Goal: Use online tool/utility: Utilize a website feature to perform a specific function

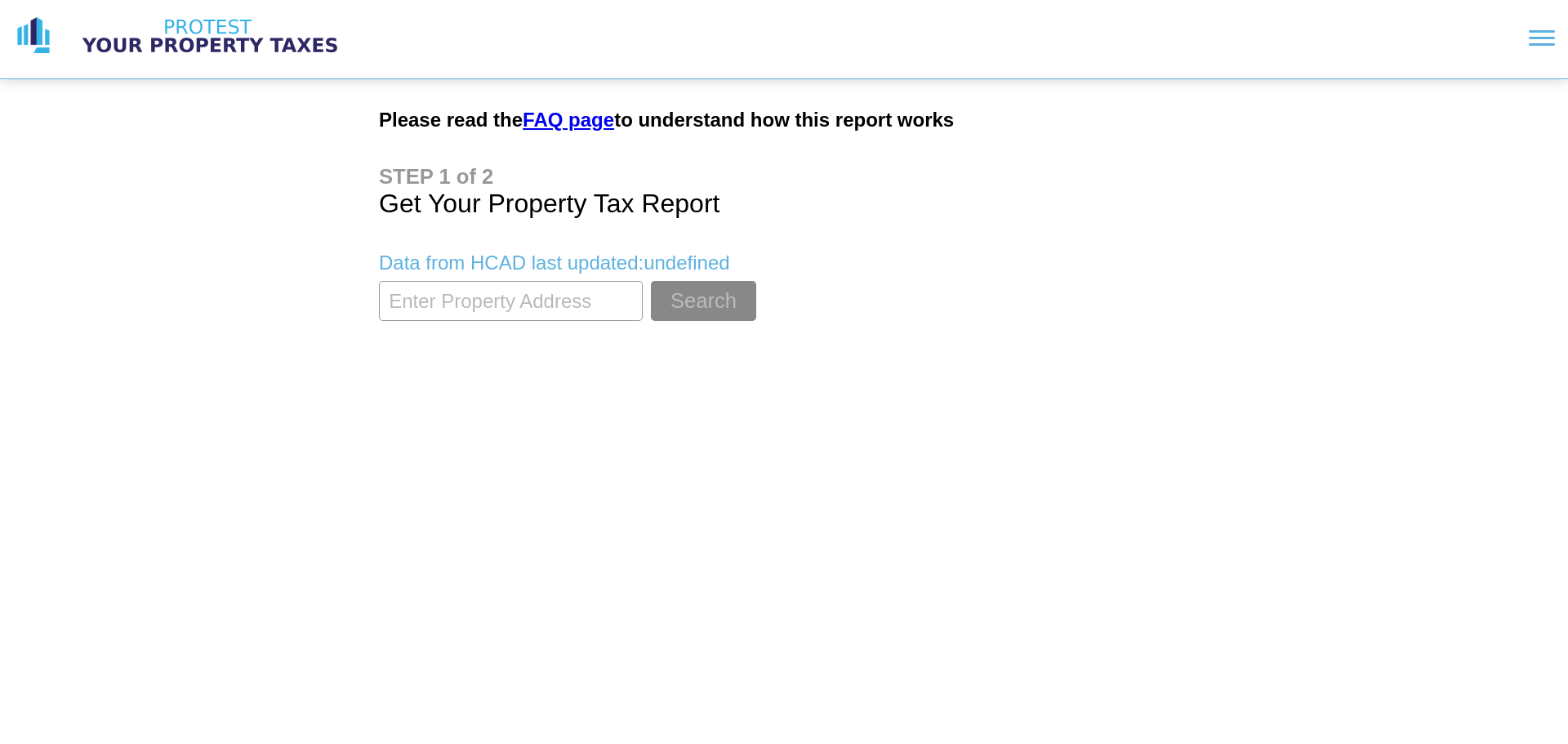
click at [525, 295] on input "textbox" at bounding box center [510, 301] width 264 height 40
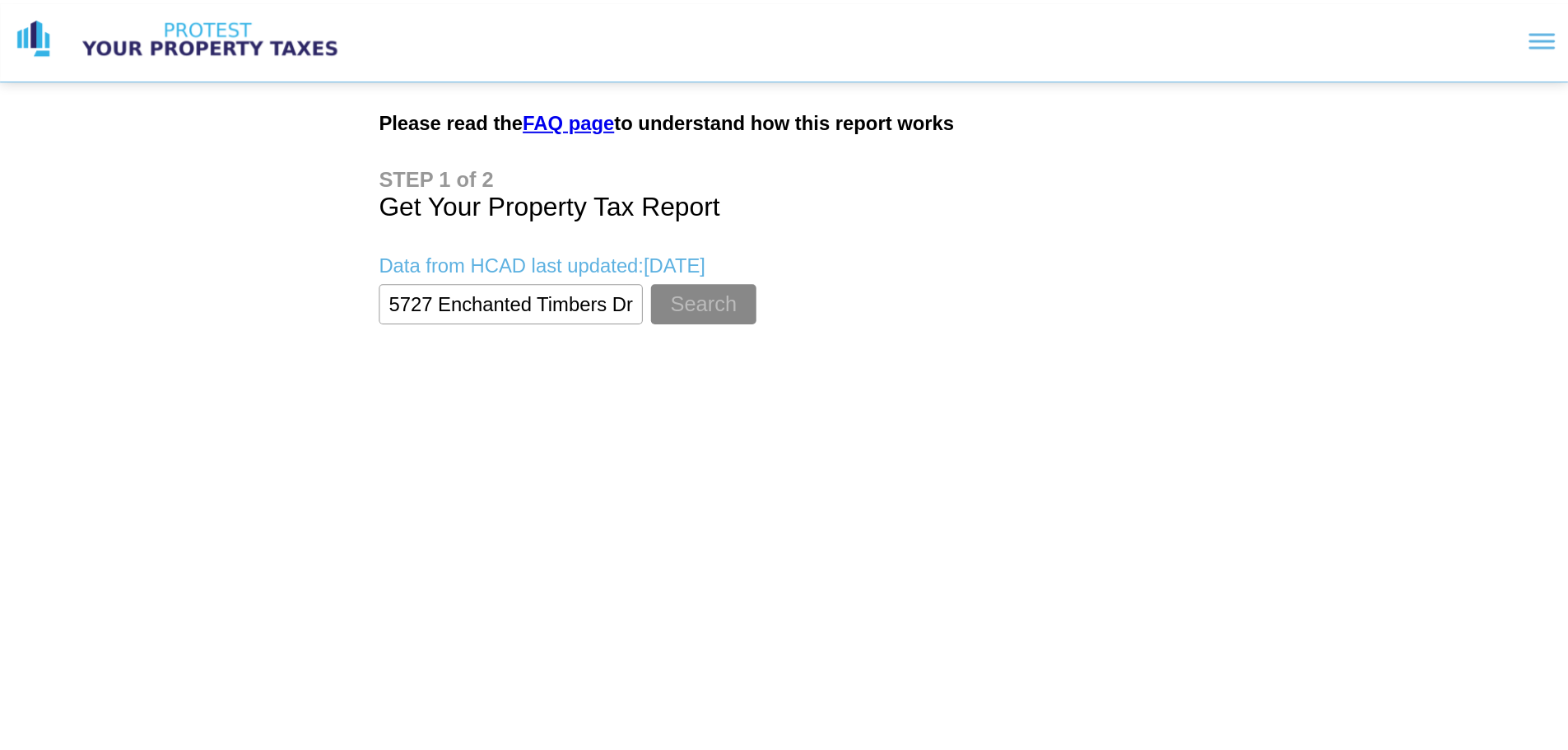
scroll to position [0, 5]
click at [656, 283] on button "Search" at bounding box center [708, 303] width 106 height 41
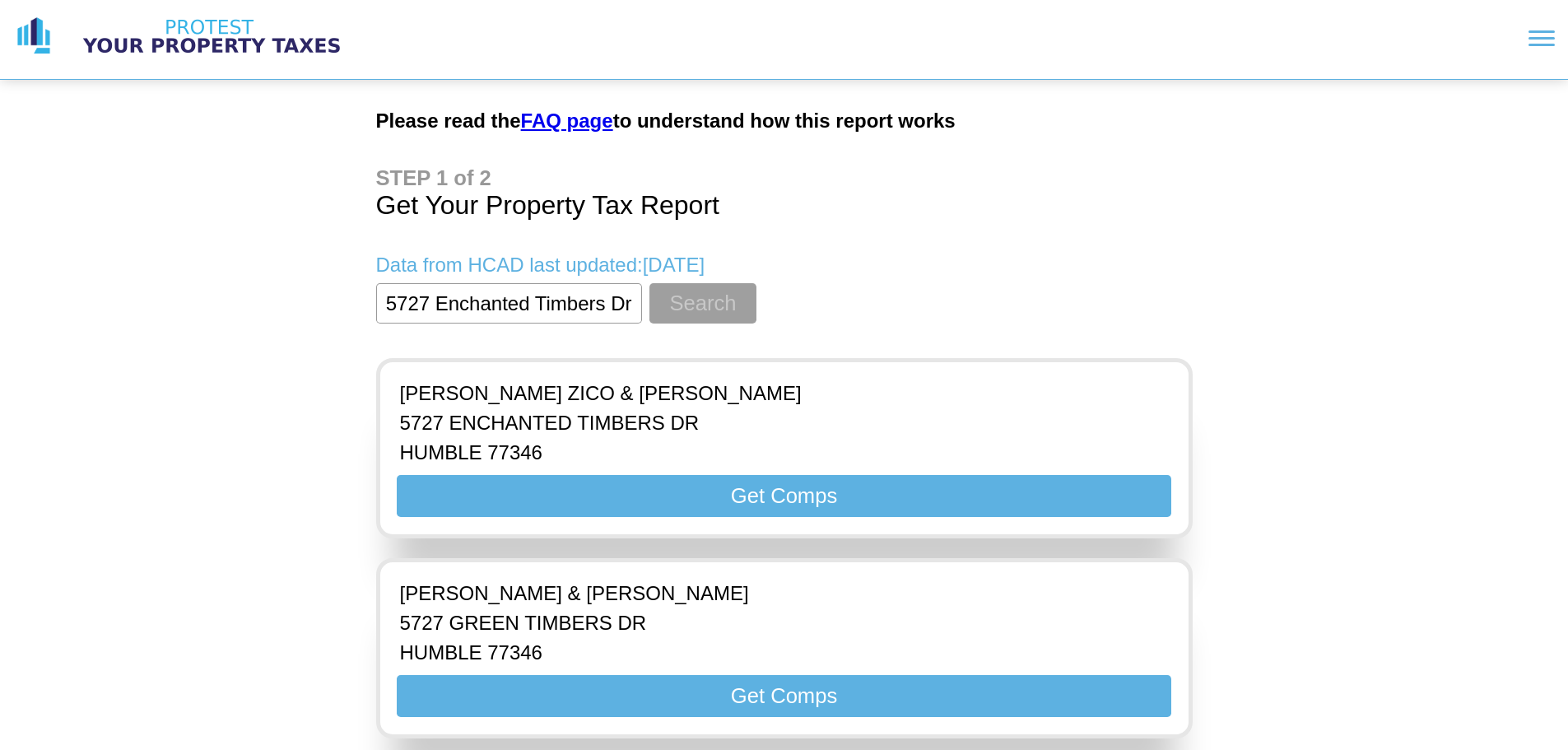
scroll to position [0, 0]
click at [711, 299] on button "Search" at bounding box center [702, 303] width 106 height 41
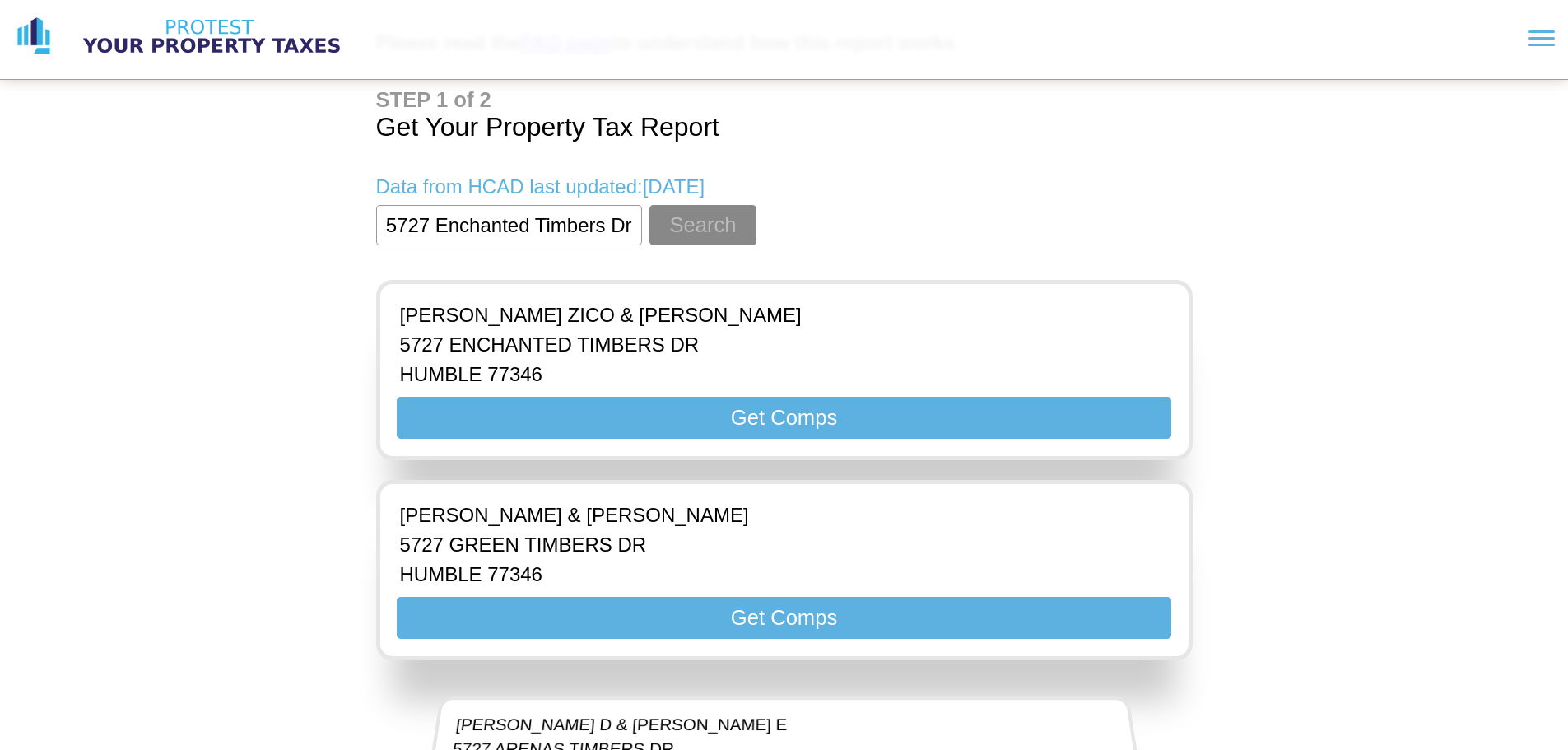
scroll to position [82, 0]
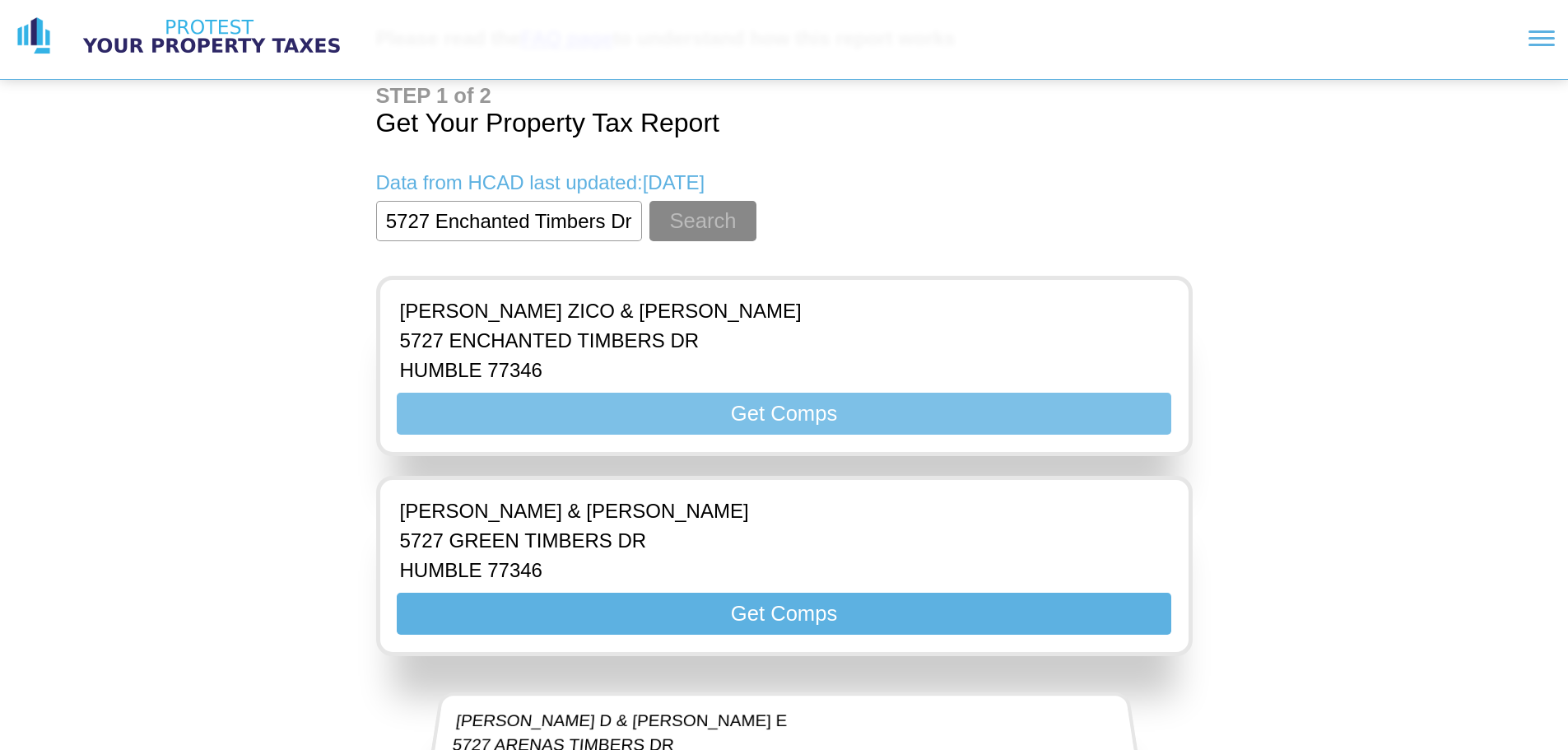
click at [770, 418] on button "Get Comps" at bounding box center [784, 413] width 774 height 42
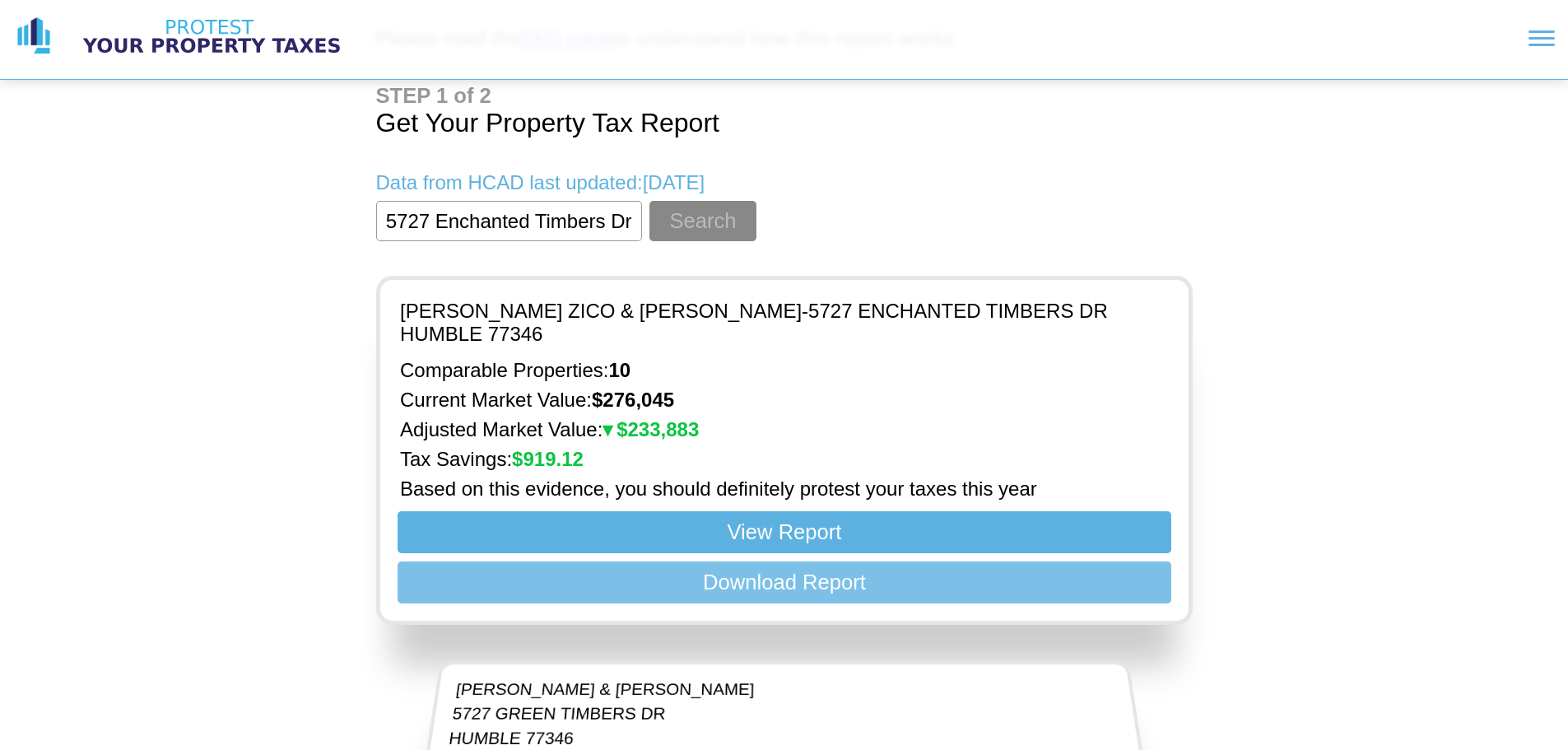
click at [711, 575] on button "Download Report" at bounding box center [784, 583] width 774 height 42
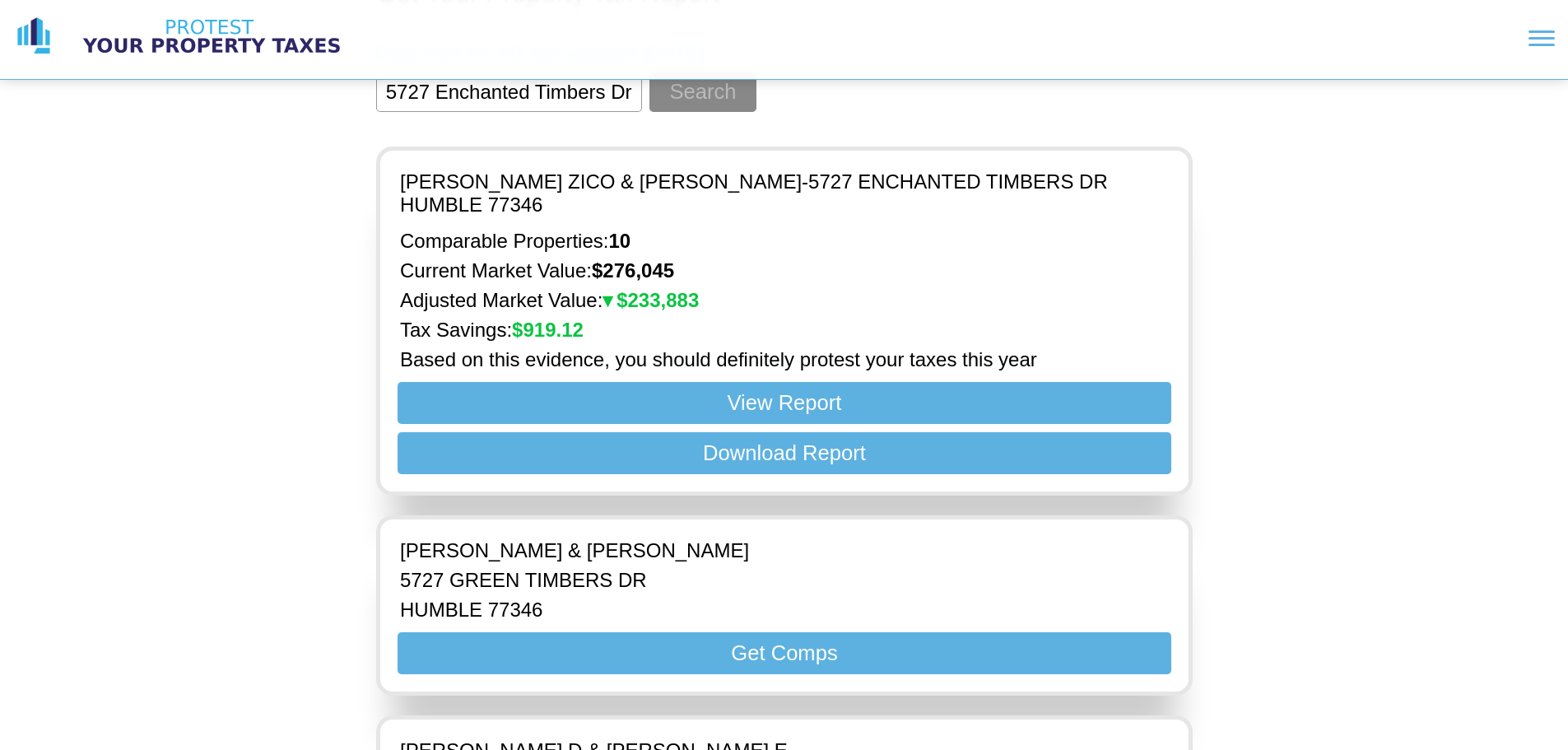
scroll to position [494, 0]
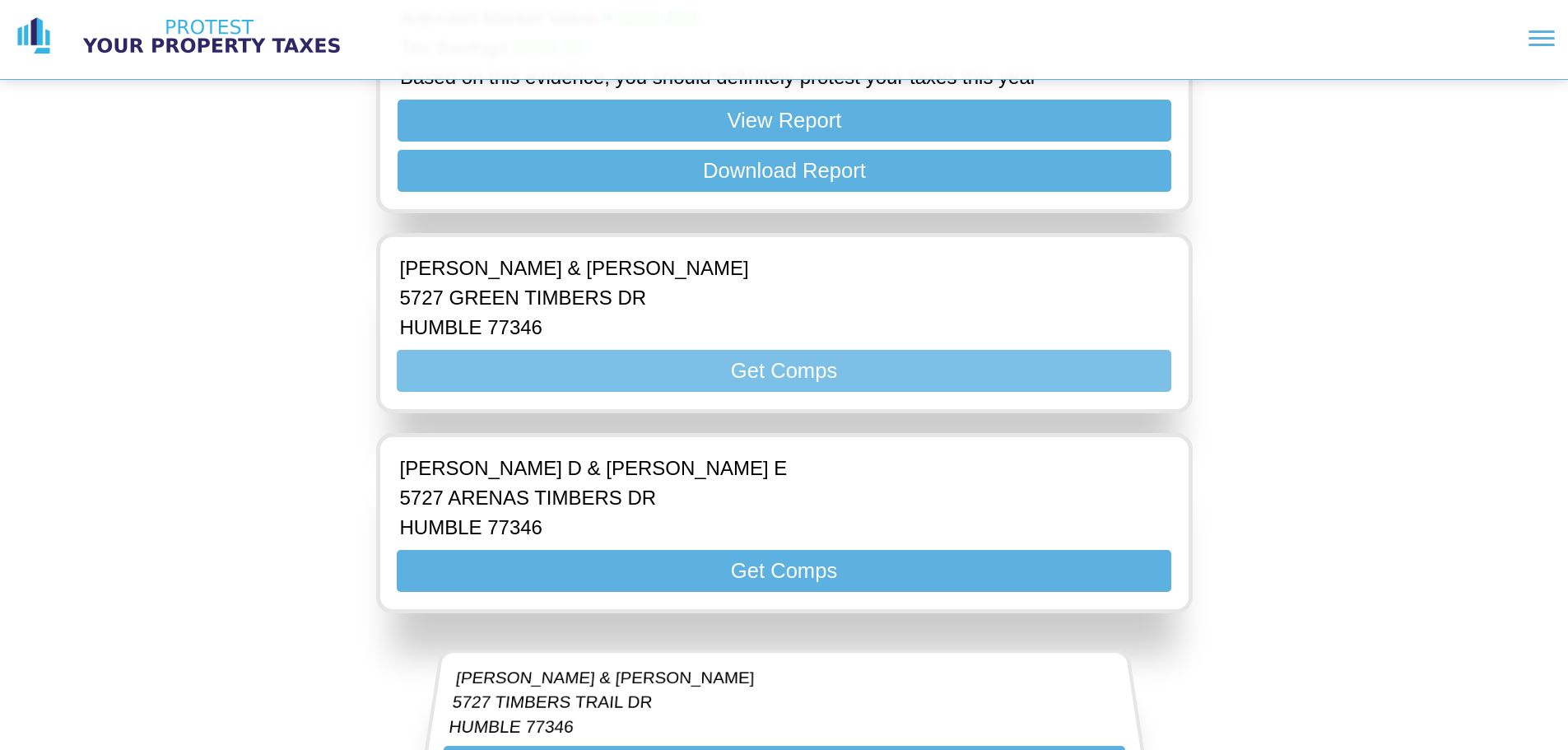
click at [833, 352] on button "Get Comps" at bounding box center [784, 371] width 774 height 42
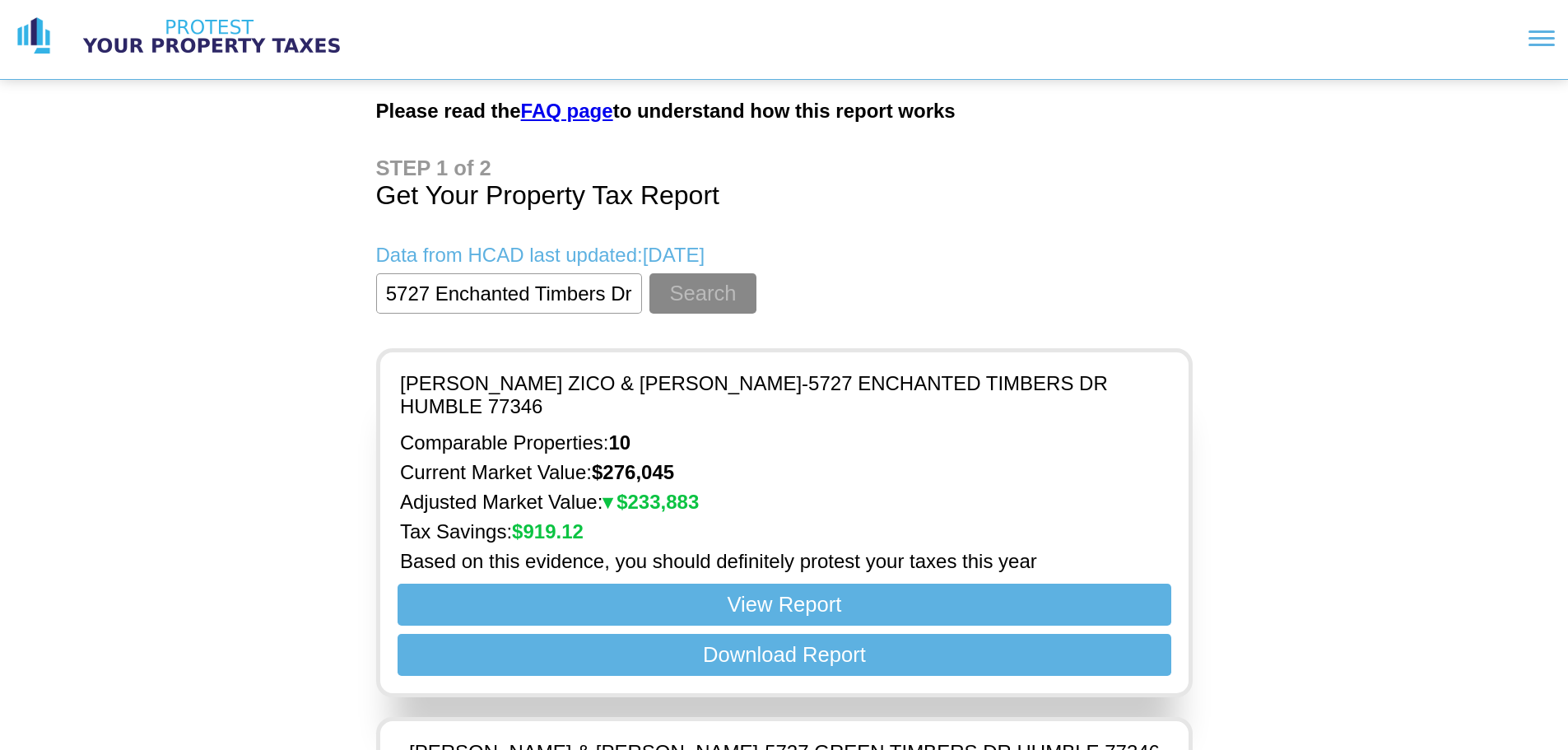
scroll to position [0, 0]
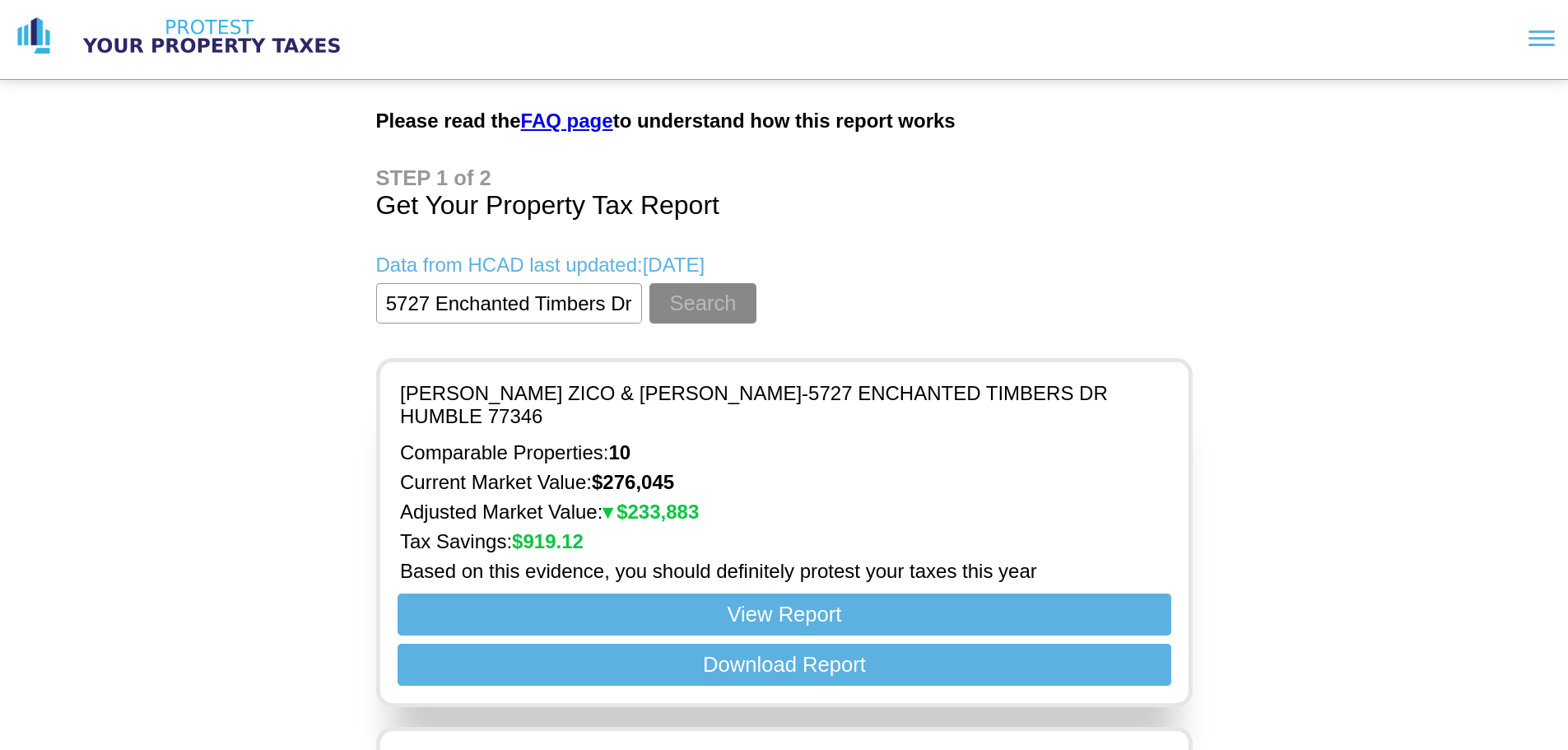
click at [422, 305] on input "textbox" at bounding box center [509, 303] width 266 height 41
click at [673, 290] on button "Search" at bounding box center [702, 303] width 106 height 41
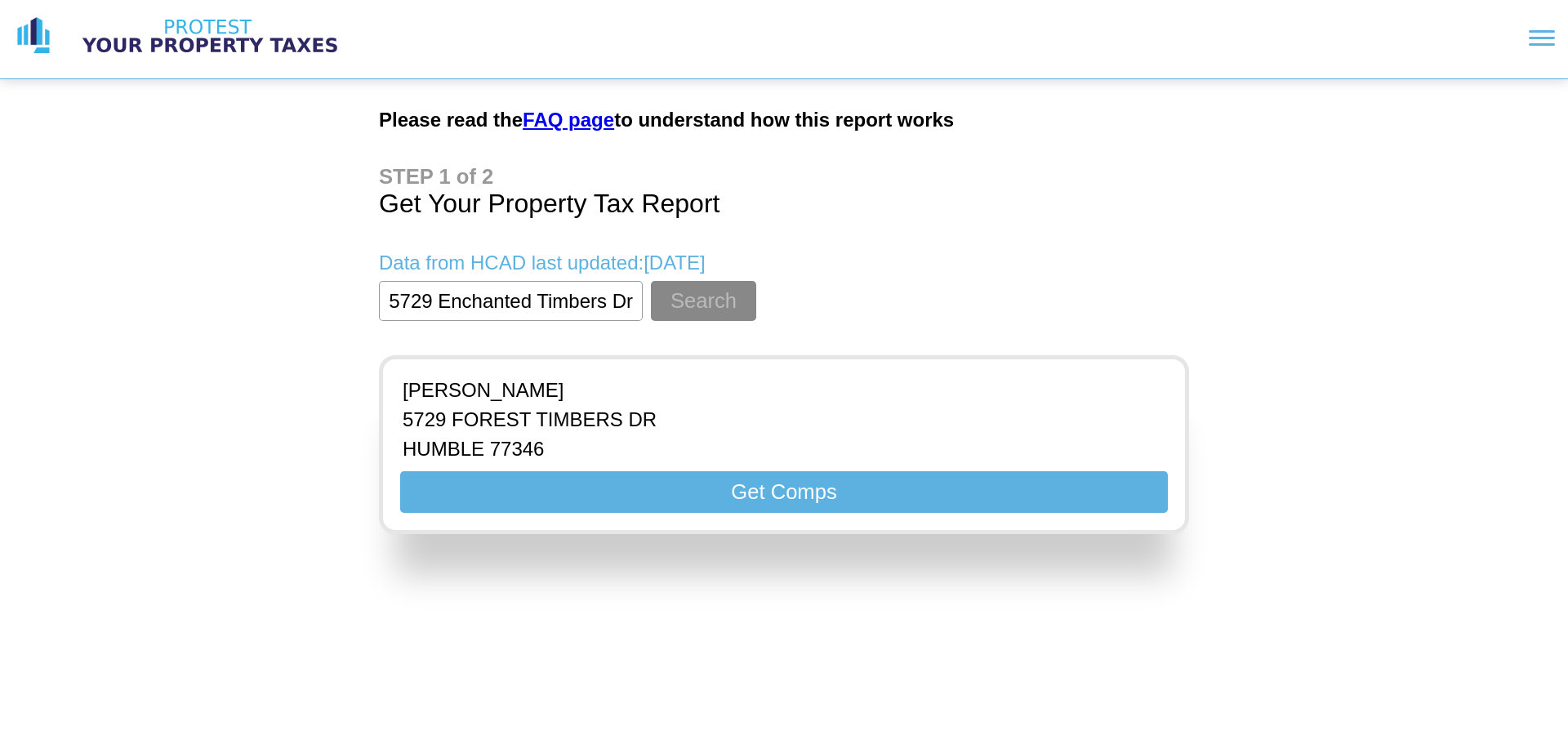
click at [429, 299] on input "textbox" at bounding box center [510, 301] width 264 height 40
click at [683, 315] on button "Search" at bounding box center [702, 301] width 105 height 40
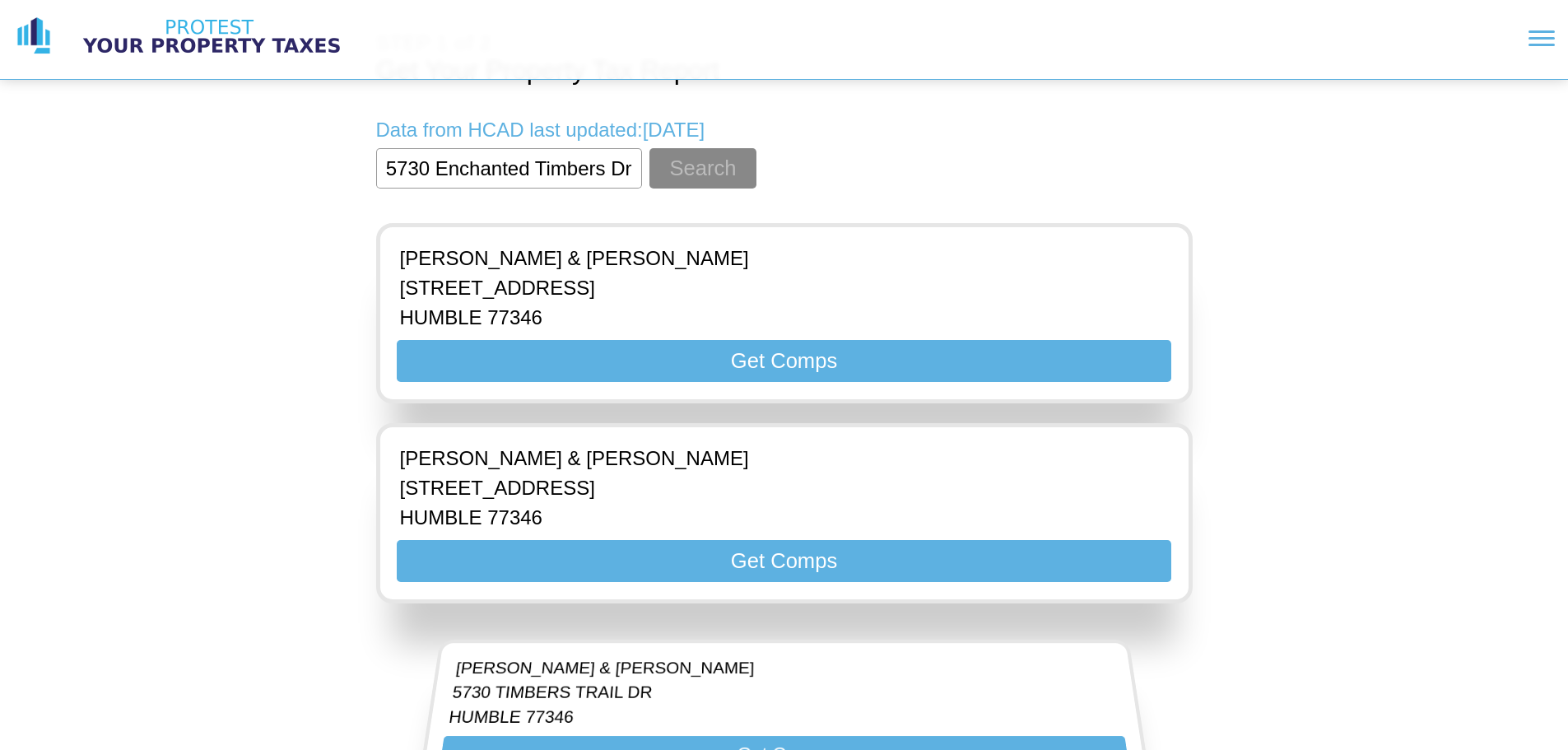
scroll to position [165, 0]
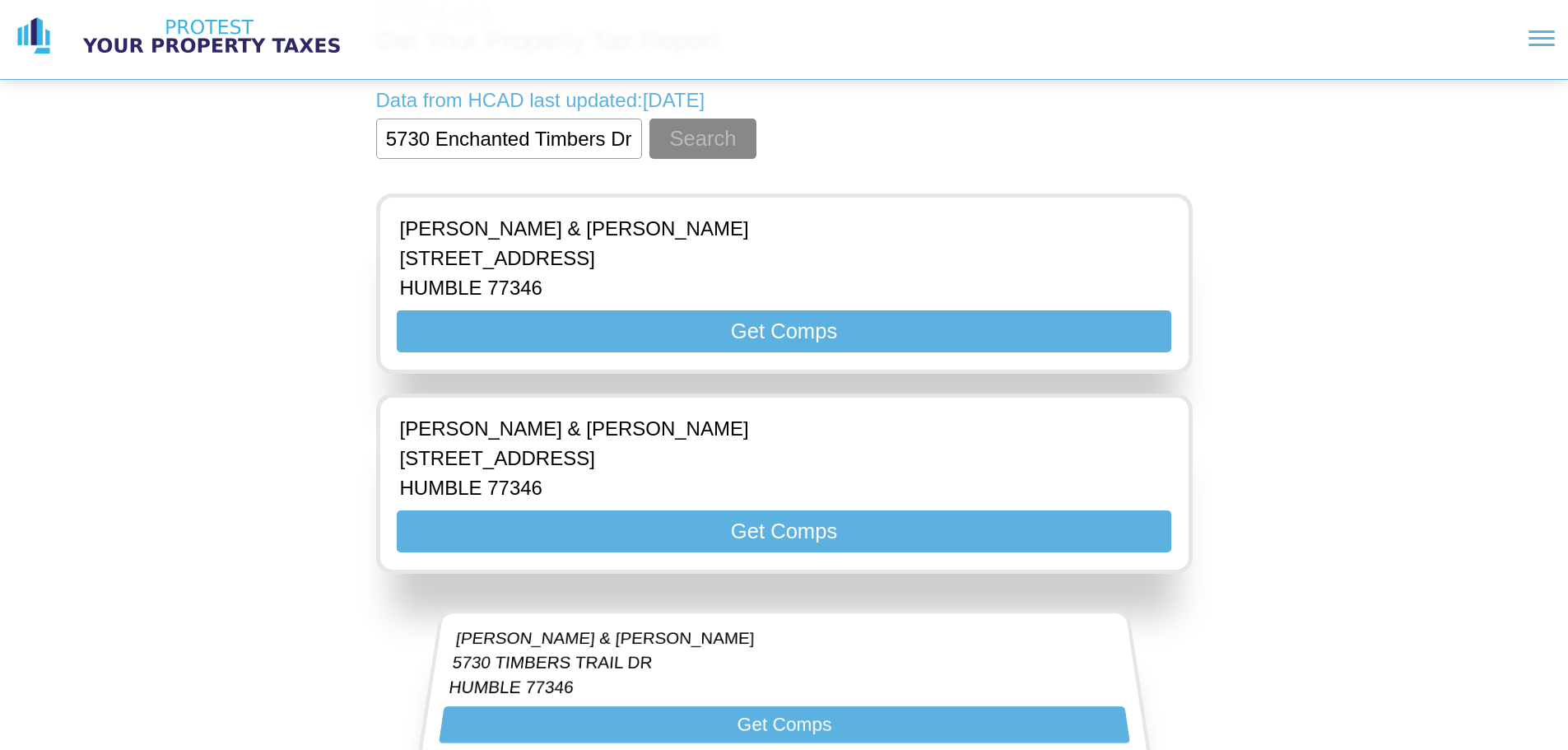
drag, startPoint x: 439, startPoint y: 144, endPoint x: 331, endPoint y: 147, distance: 108.0
click at [331, 147] on div "Please read the FAQ page to understand how this report works Get Your Property …" at bounding box center [784, 311] width 1568 height 952
click at [680, 151] on button "Search" at bounding box center [702, 138] width 106 height 41
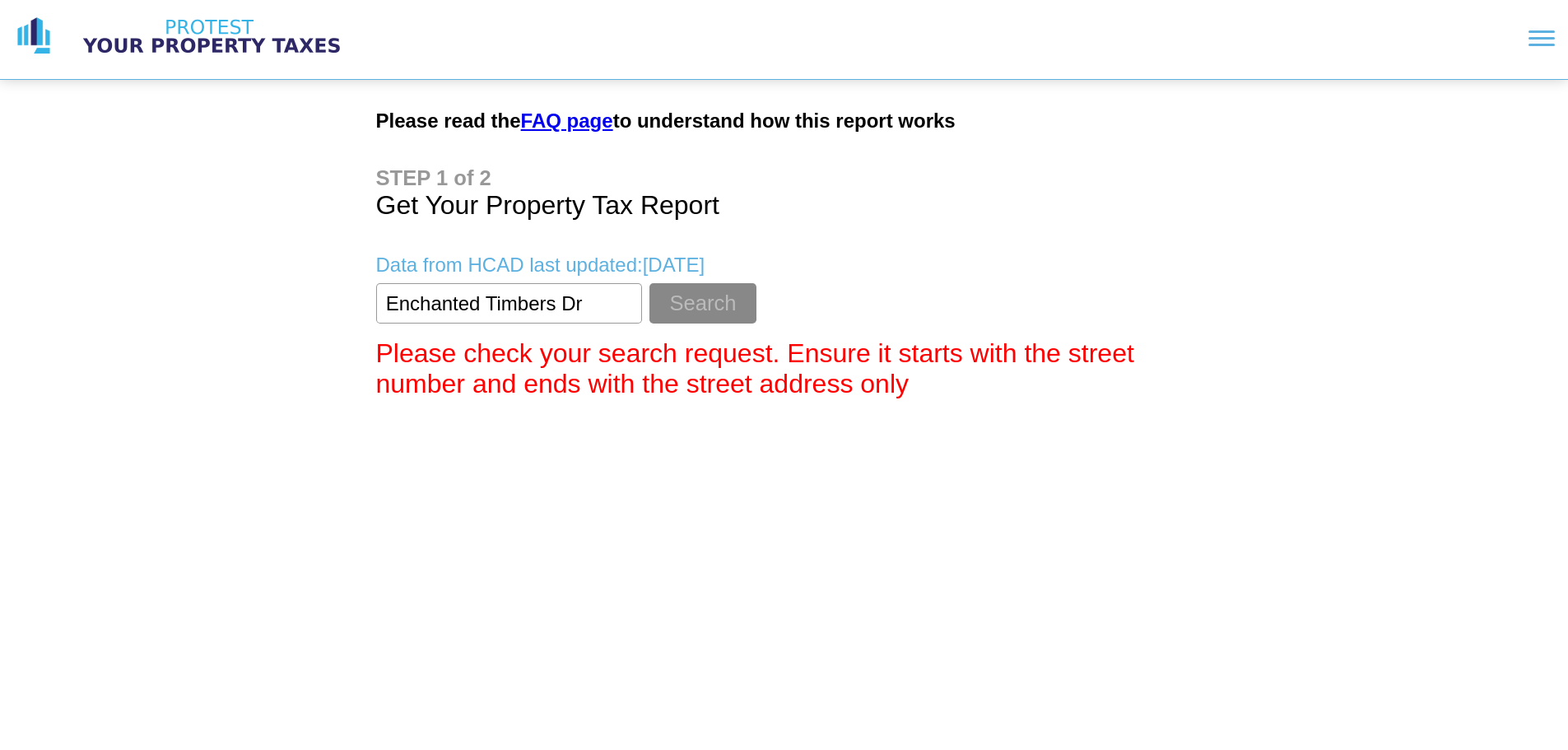
scroll to position [0, 0]
click at [391, 308] on input "textbox" at bounding box center [515, 303] width 266 height 41
click at [656, 299] on button "Search" at bounding box center [708, 303] width 106 height 41
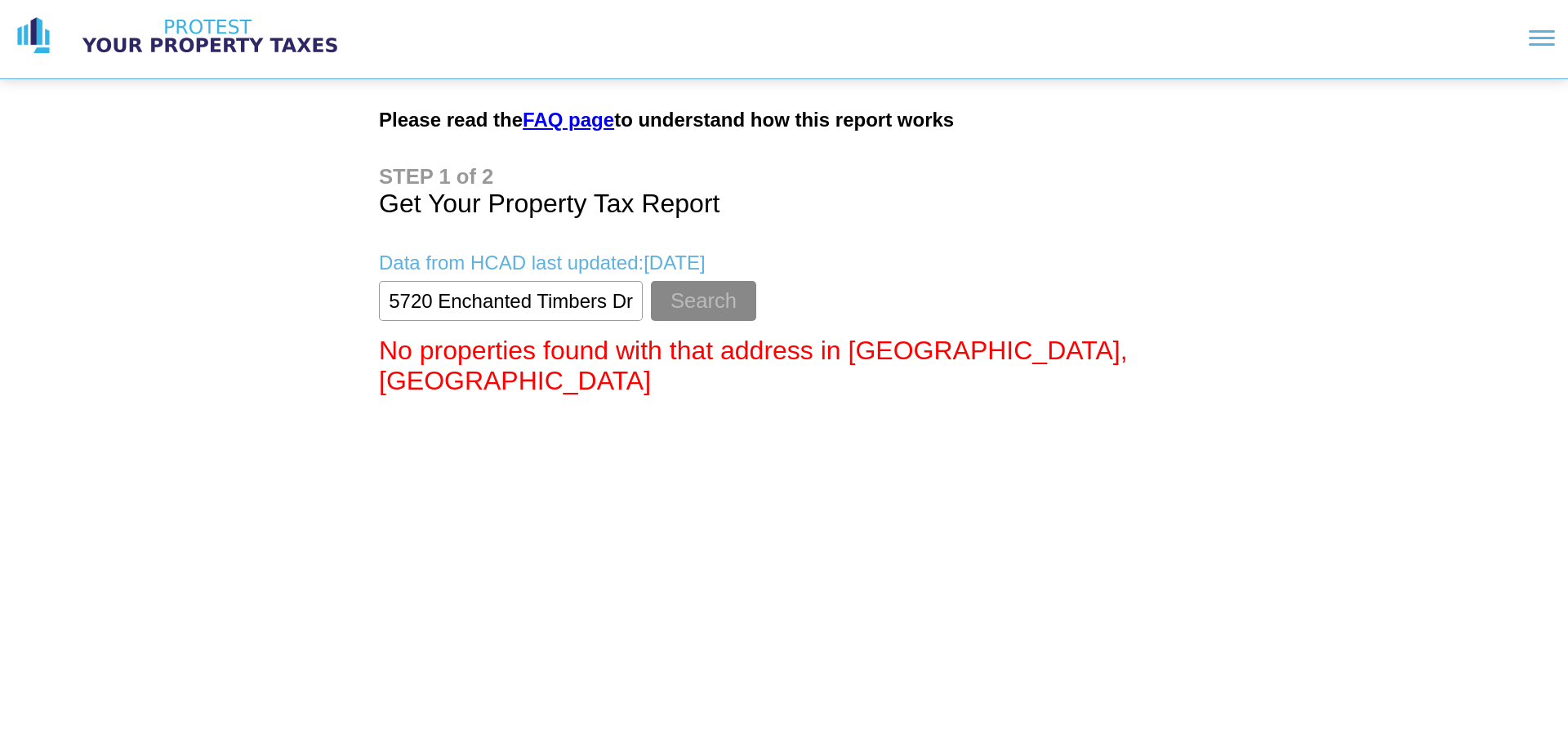
drag, startPoint x: 428, startPoint y: 302, endPoint x: 438, endPoint y: 303, distance: 10.0
click at [429, 302] on input "textbox" at bounding box center [510, 301] width 264 height 40
click at [683, 296] on button "Search" at bounding box center [702, 301] width 105 height 40
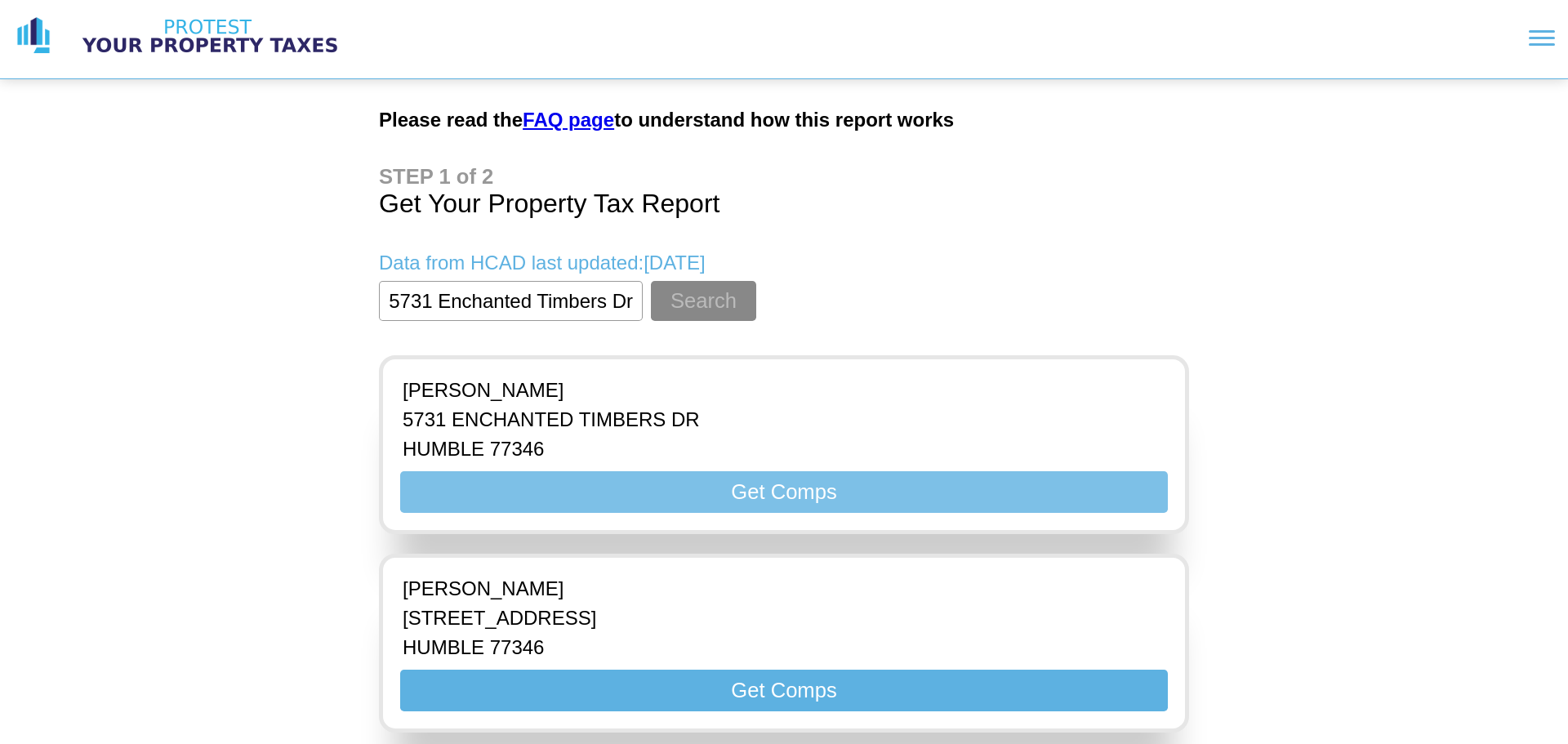
click at [687, 497] on button "Get Comps" at bounding box center [784, 492] width 768 height 41
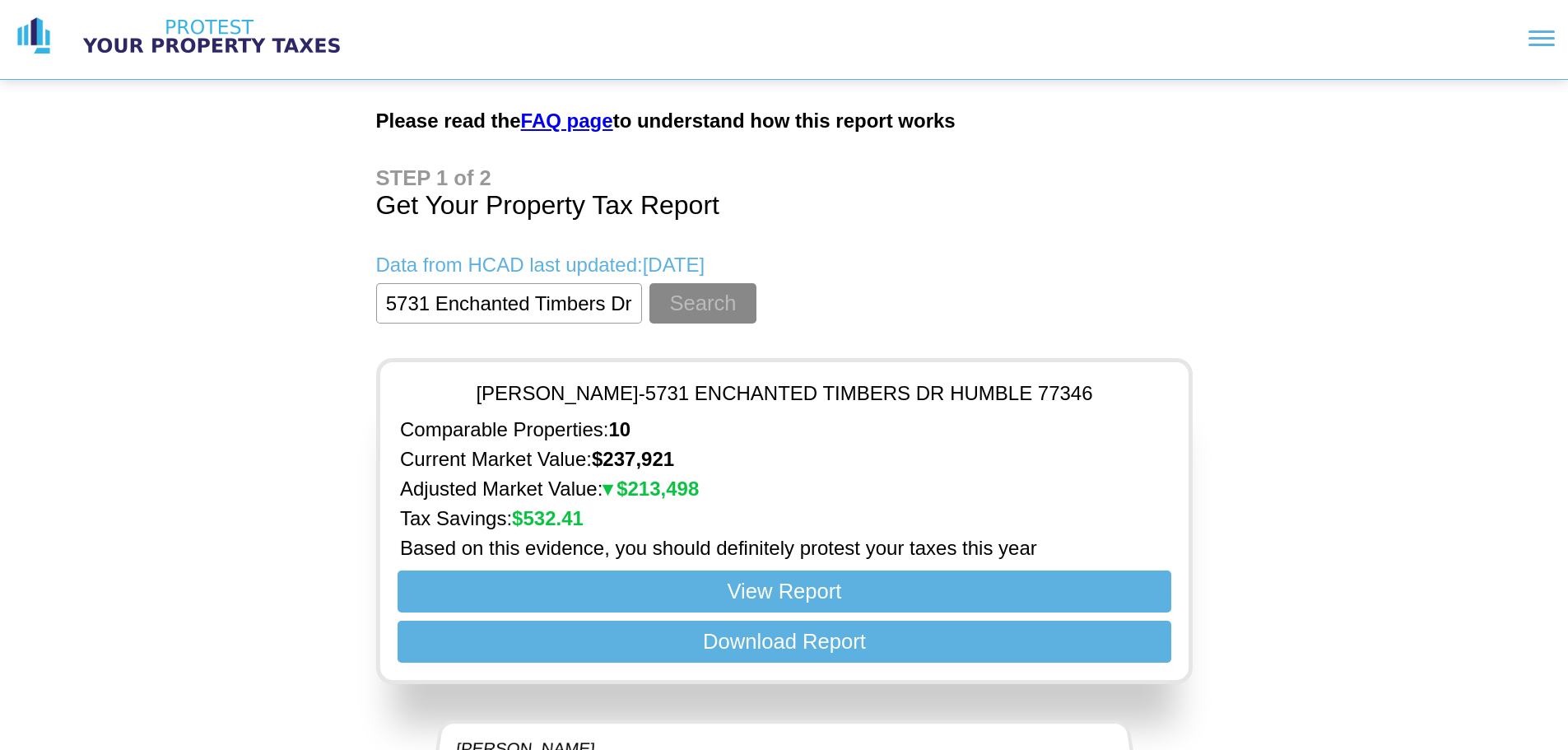
drag, startPoint x: 427, startPoint y: 309, endPoint x: 408, endPoint y: 310, distance: 19.0
click at [408, 310] on input "textbox" at bounding box center [509, 303] width 266 height 41
click at [694, 302] on button "Search" at bounding box center [702, 303] width 106 height 41
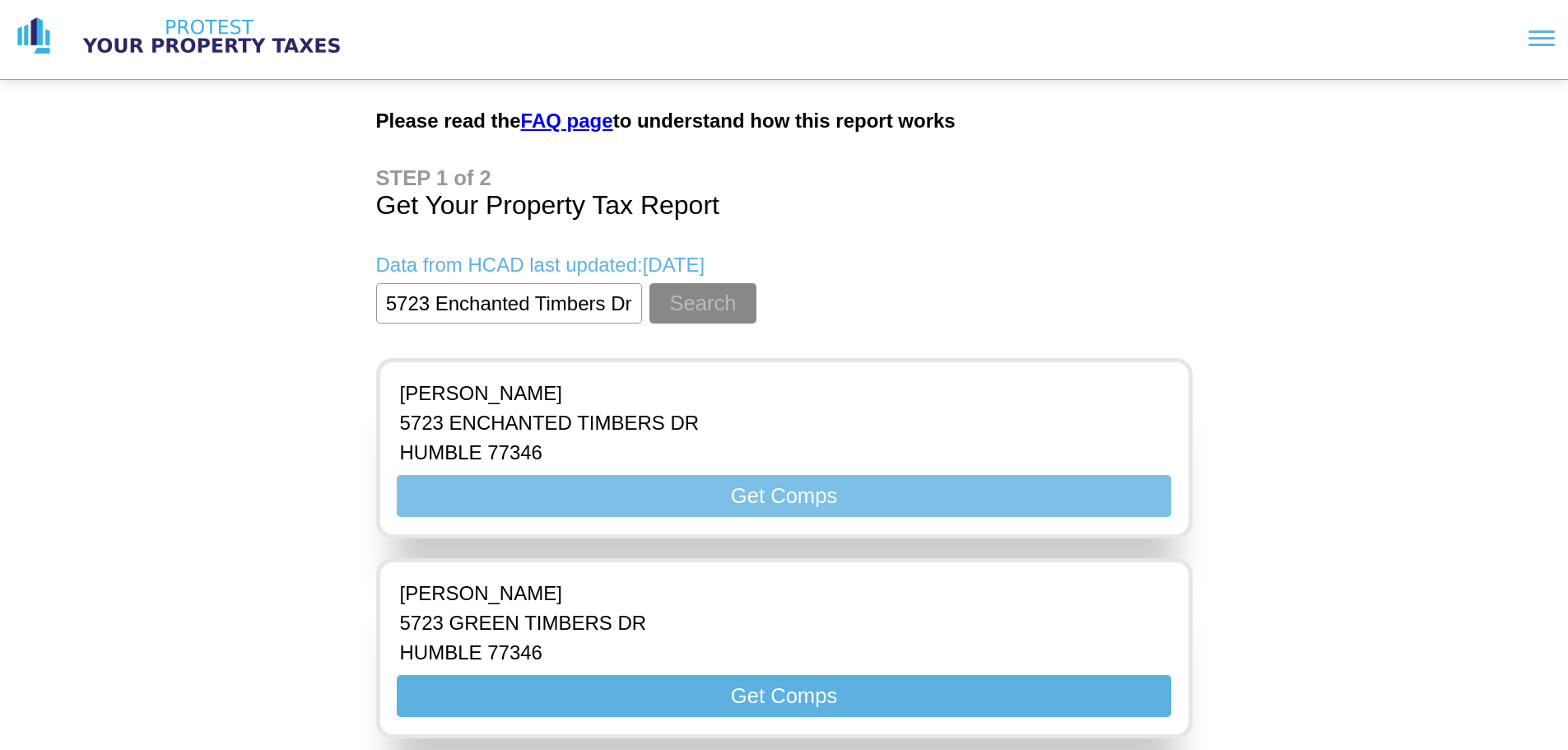
click at [675, 493] on button "Get Comps" at bounding box center [784, 496] width 774 height 42
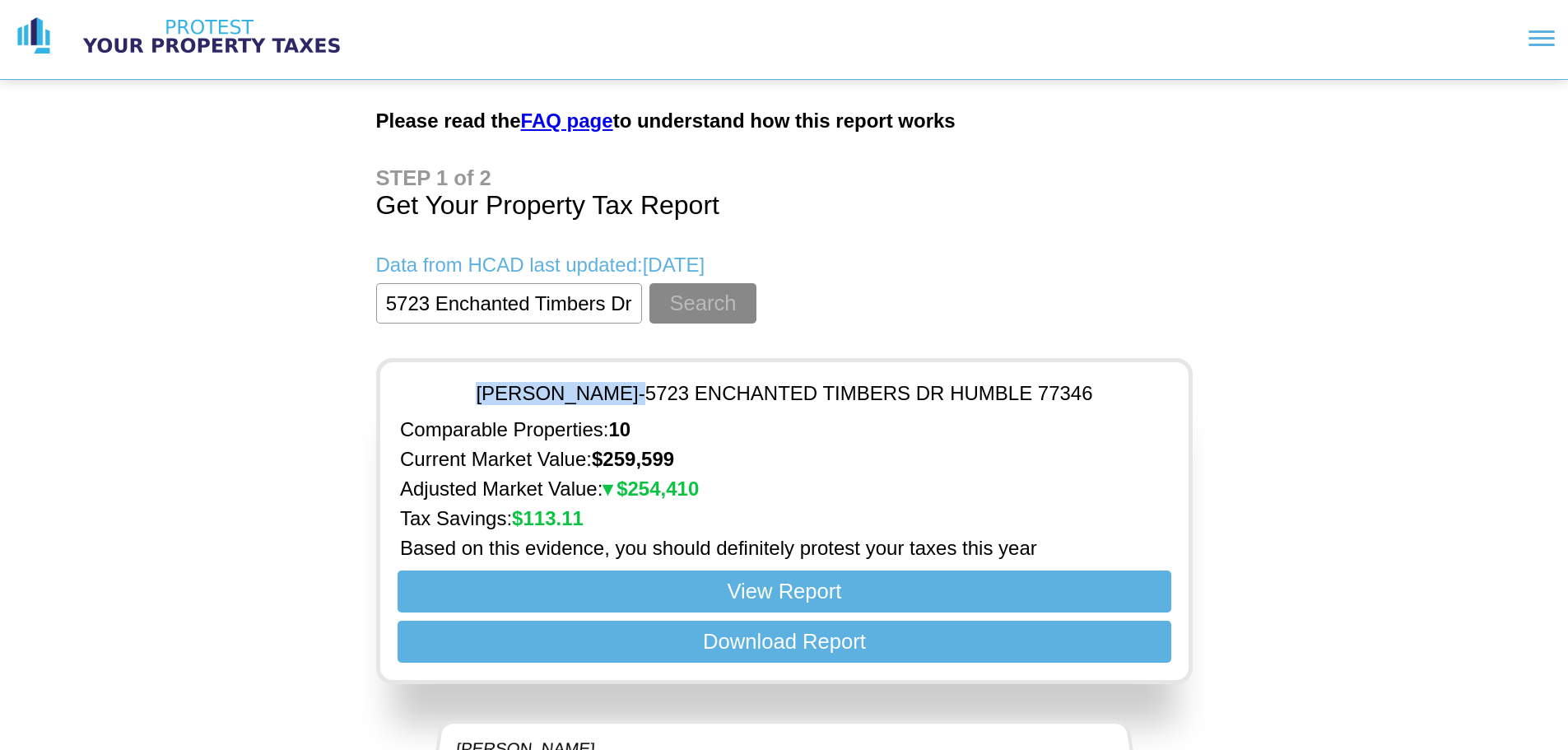
drag, startPoint x: 638, startPoint y: 394, endPoint x: 460, endPoint y: 382, distance: 178.4
click at [460, 382] on div "[PERSON_NAME] - 5723 ENCHANTED TIMBERS [PERSON_NAME] 77346" at bounding box center [784, 394] width 782 height 36
drag, startPoint x: 428, startPoint y: 299, endPoint x: 406, endPoint y: 297, distance: 22.1
click at [406, 297] on input "textbox" at bounding box center [509, 303] width 266 height 41
type input "5731 Enchanted Timbers Dr"
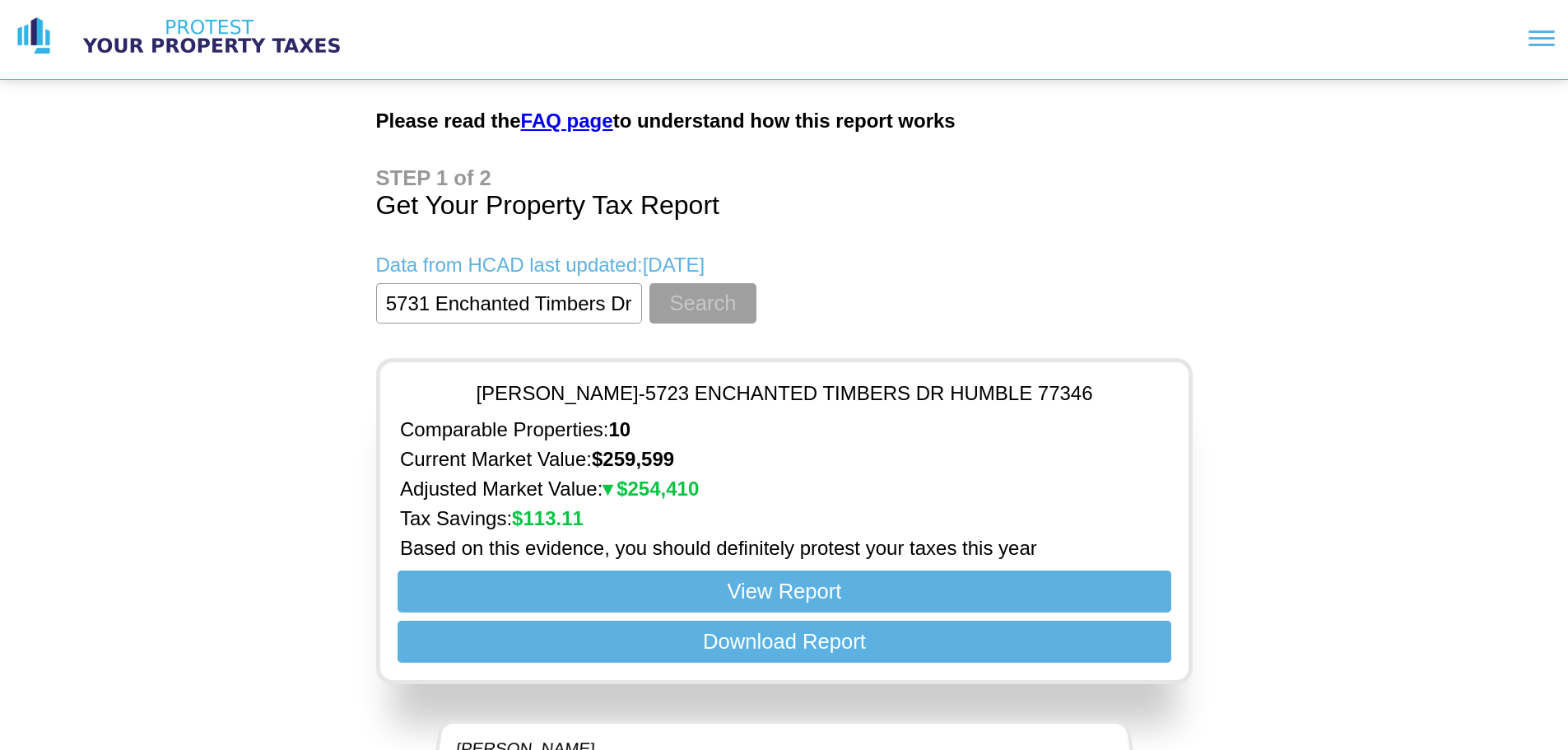
click at [737, 305] on button "Search" at bounding box center [702, 303] width 106 height 41
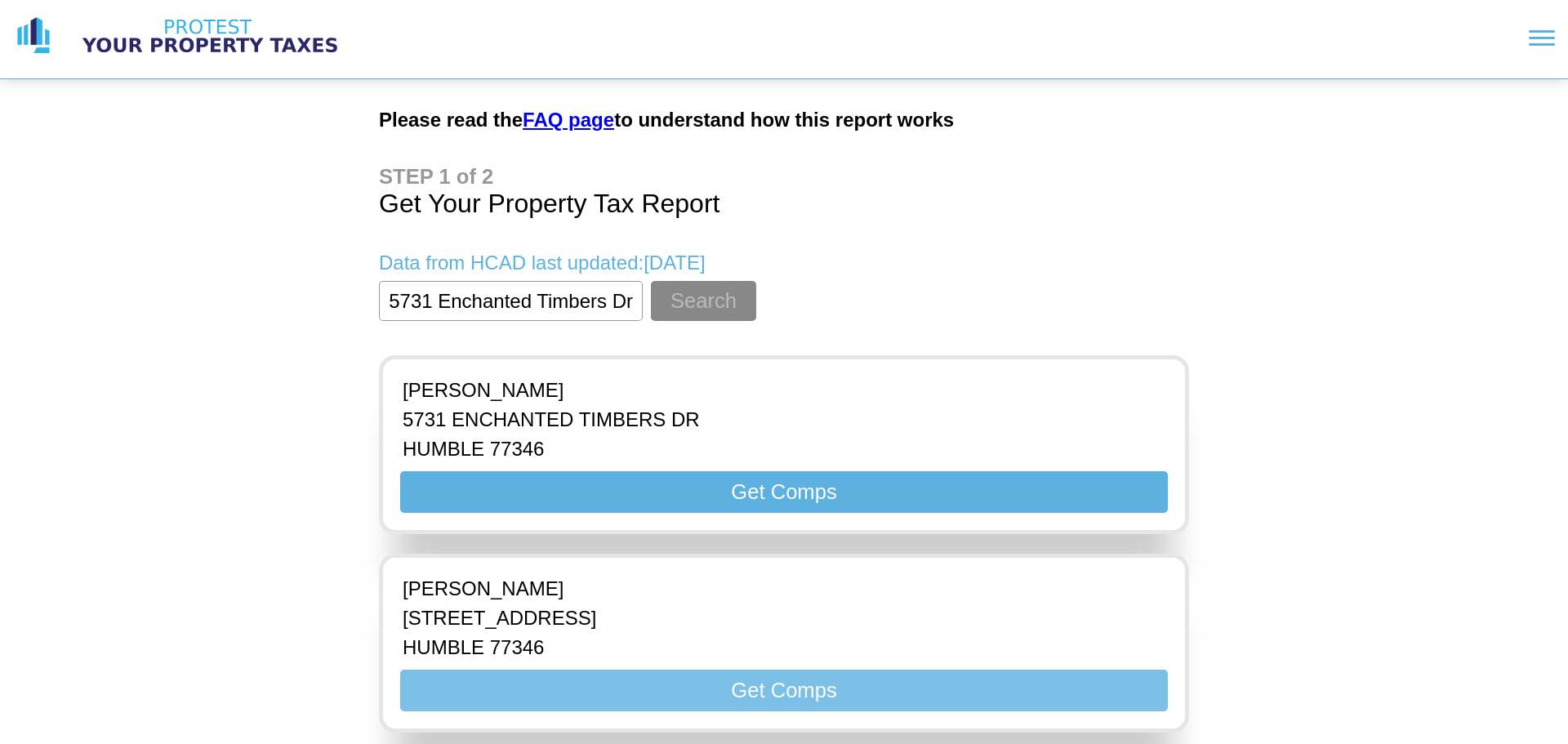
click at [756, 703] on button "Get Comps" at bounding box center [784, 690] width 768 height 41
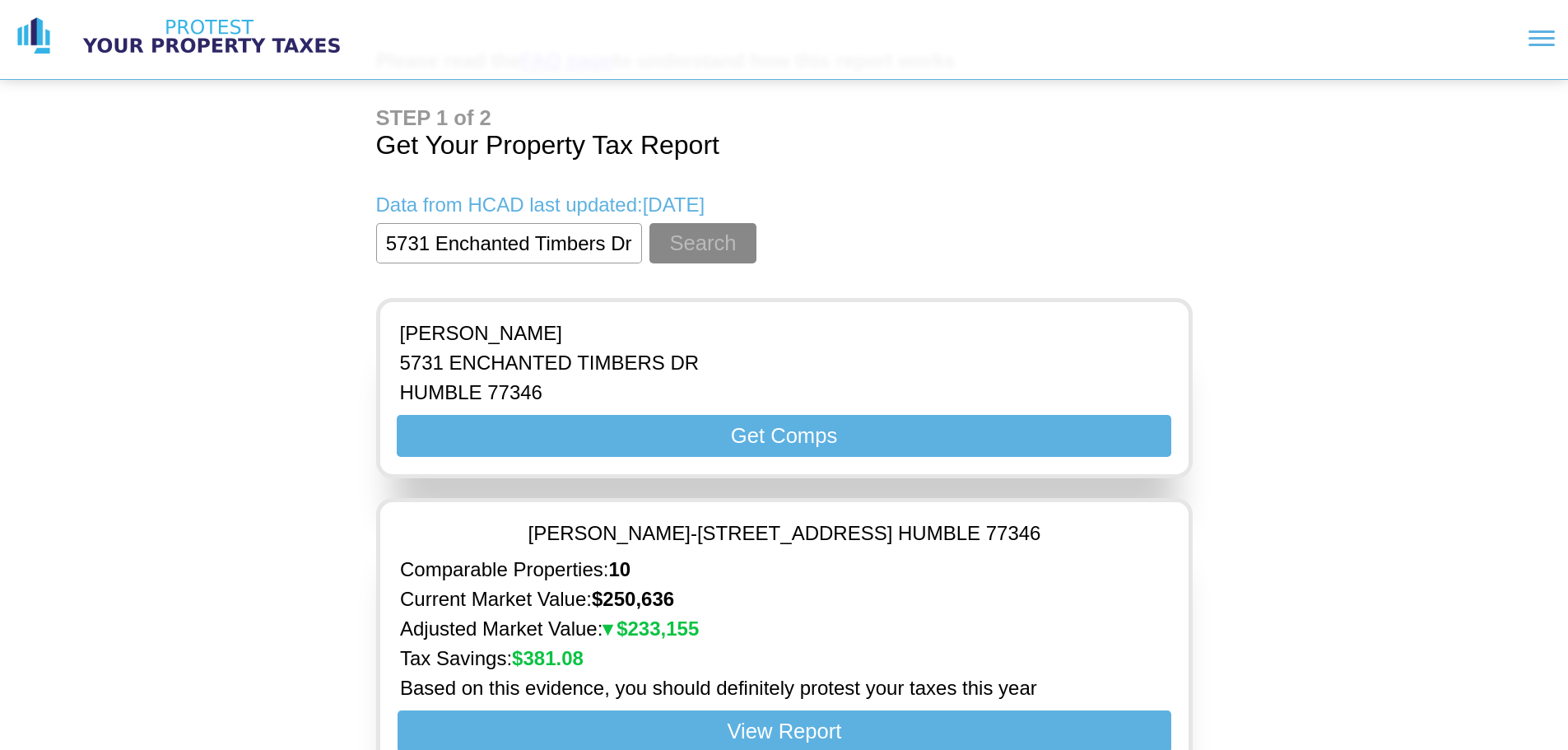
scroll to position [142, 0]
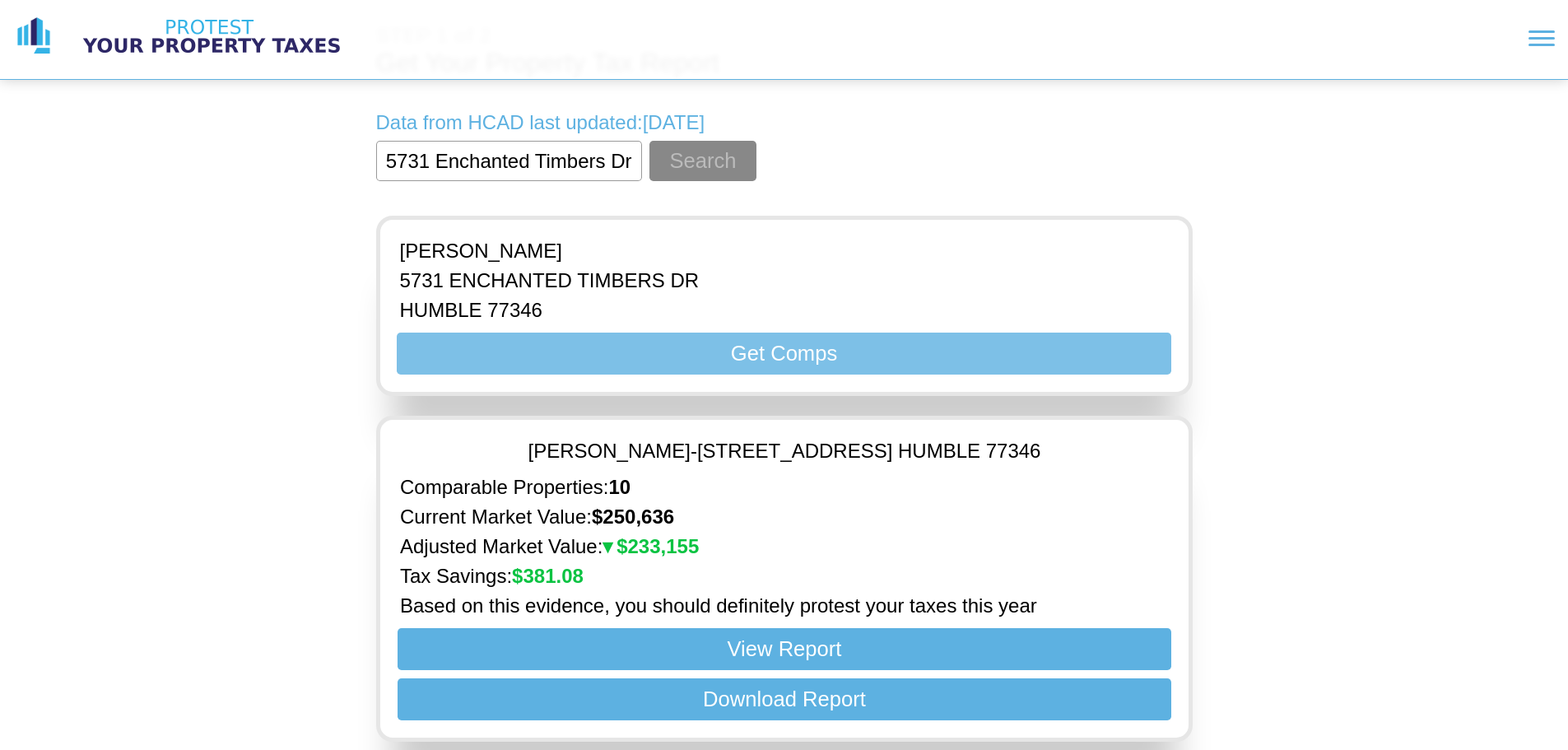
click at [737, 350] on button "Get Comps" at bounding box center [784, 354] width 774 height 42
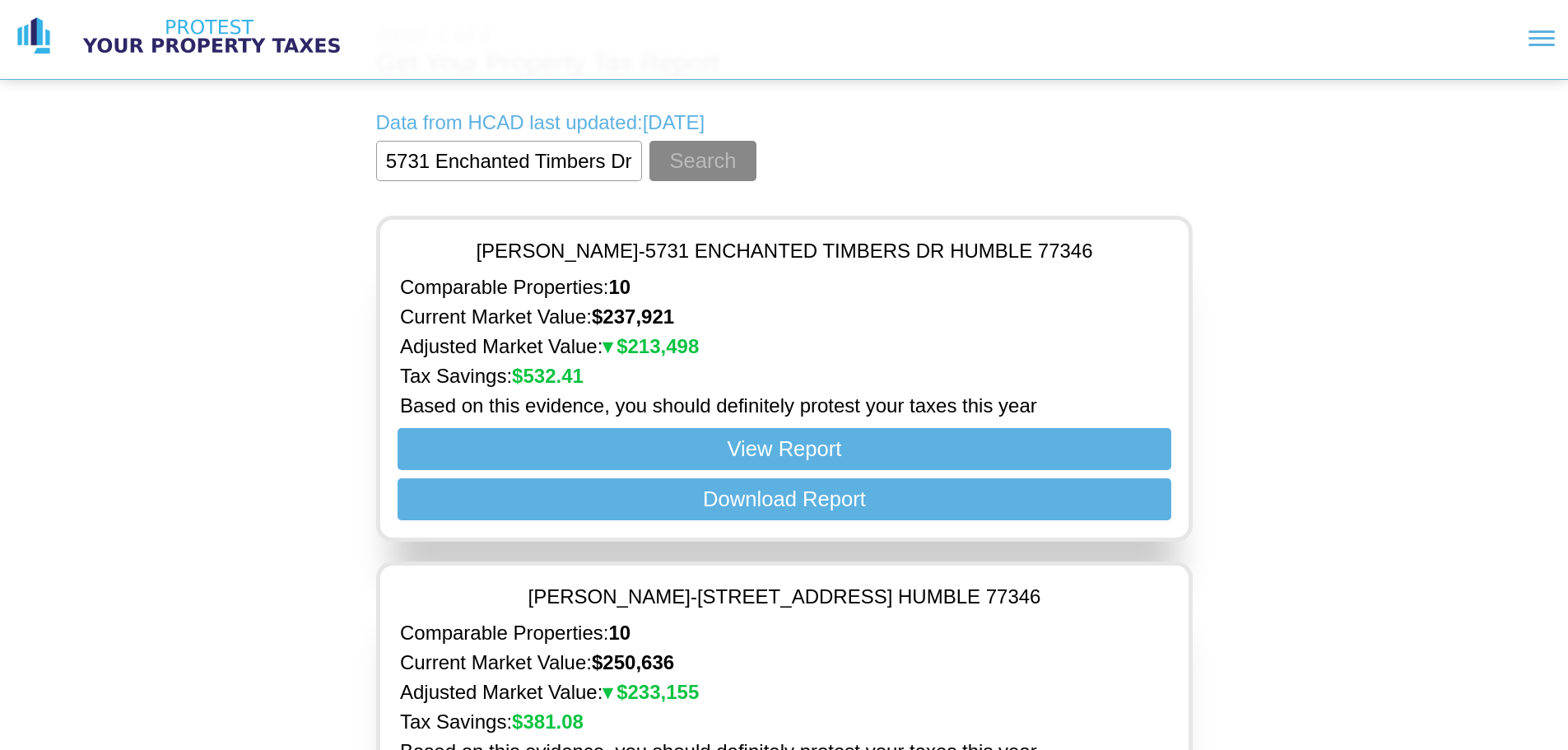
drag, startPoint x: 660, startPoint y: 250, endPoint x: 439, endPoint y: 234, distance: 221.6
click at [439, 234] on div "[PERSON_NAME] - 5731 ENCHANTED TIMBERS [PERSON_NAME] 77346" at bounding box center [784, 252] width 782 height 36
